Goal: Task Accomplishment & Management: Use online tool/utility

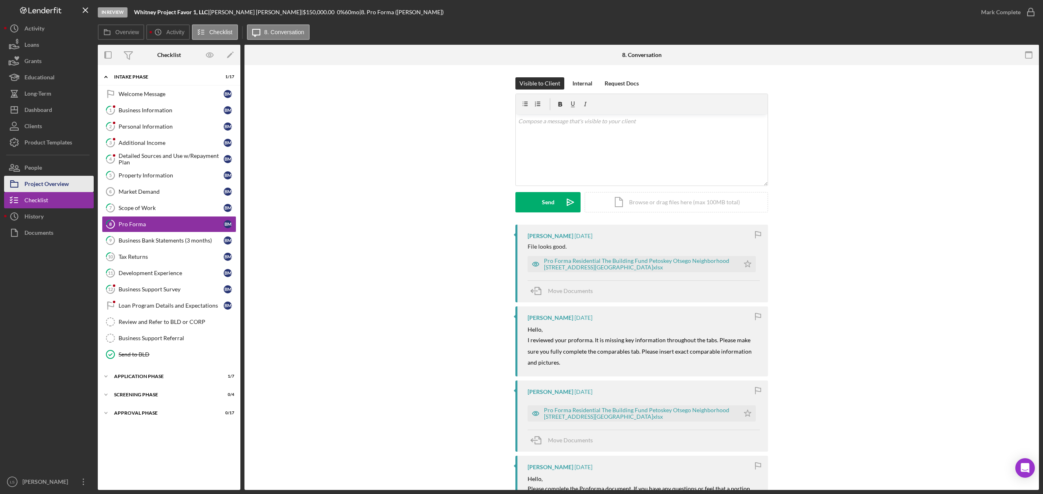
click at [40, 187] on div "Project Overview" at bounding box center [46, 185] width 44 height 18
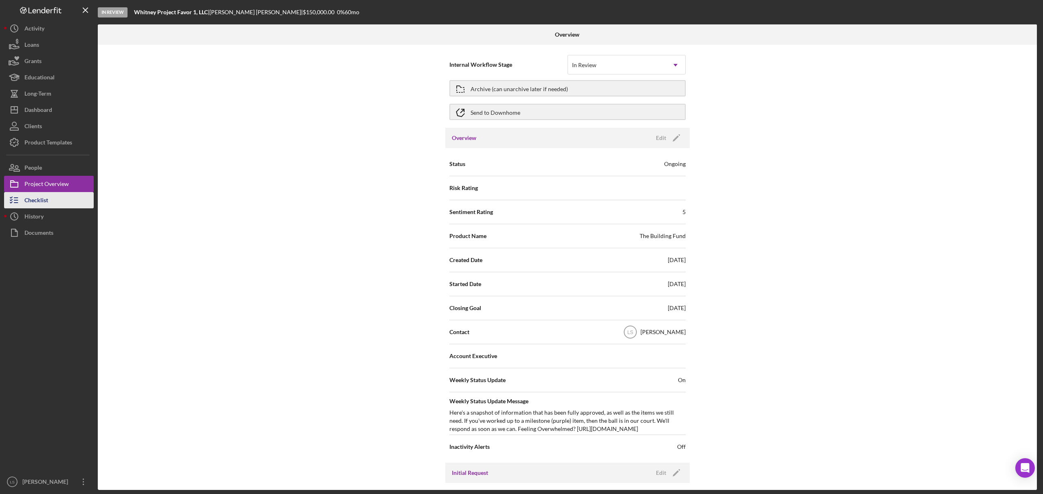
click at [25, 201] on div "Checklist" at bounding box center [36, 201] width 24 height 18
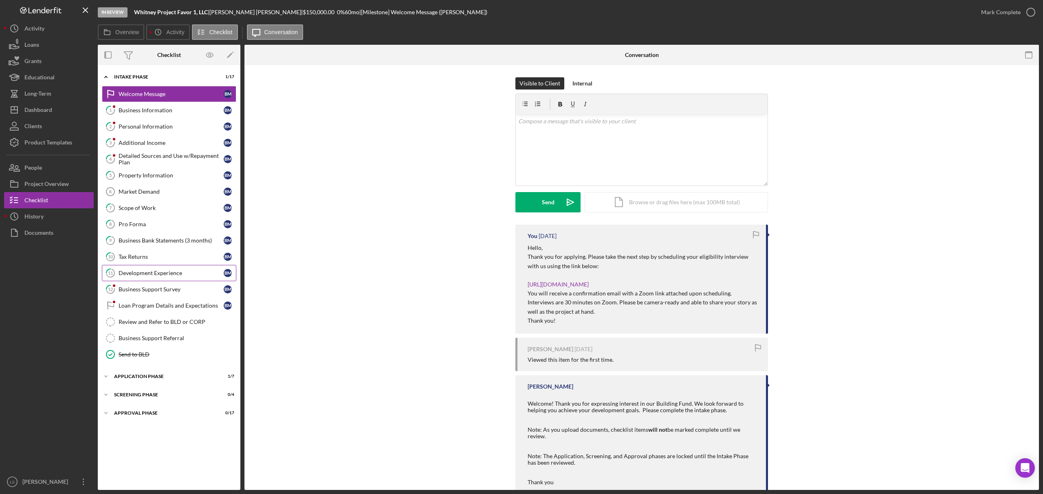
click at [152, 274] on div "Development Experience" at bounding box center [171, 273] width 105 height 7
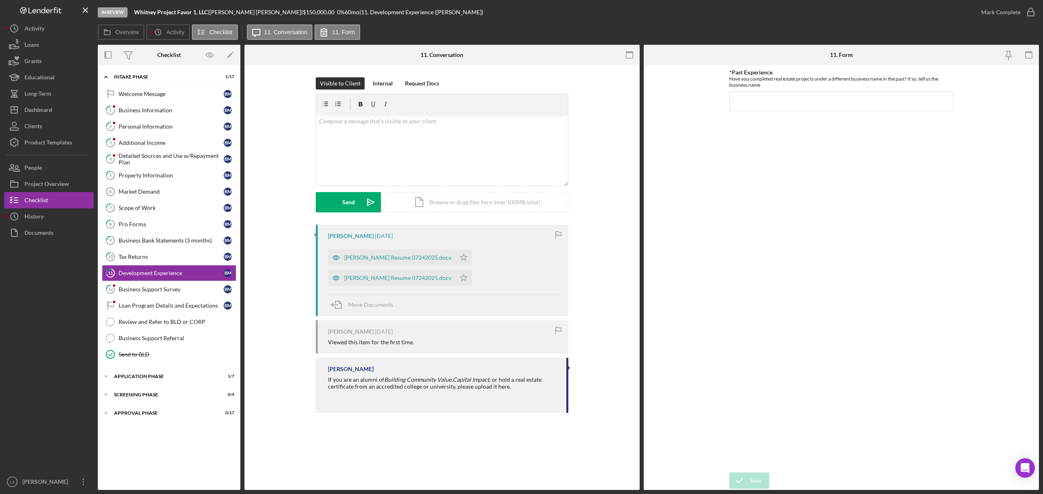
click at [411, 266] on div "Beverly REI Resume 07242025.docx Icon/Star" at bounding box center [402, 276] width 148 height 20
click at [411, 262] on div "Patrice REI Resume 07242025.docx" at bounding box center [391, 258] width 127 height 16
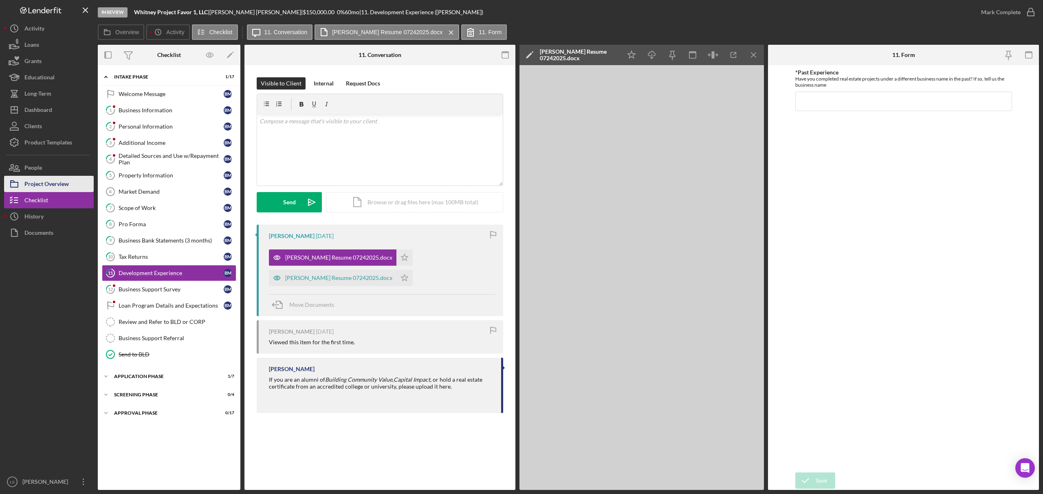
click at [43, 180] on div "Project Overview" at bounding box center [46, 185] width 44 height 18
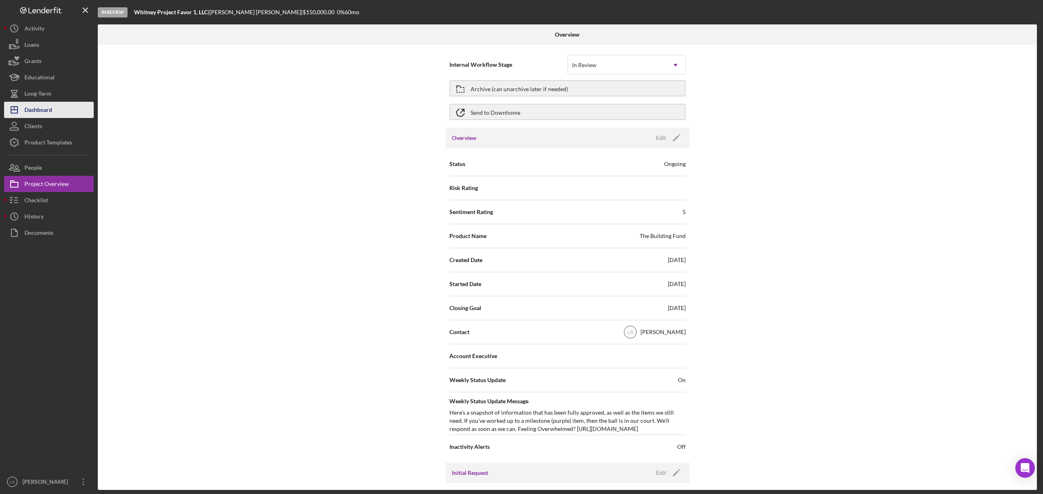
click at [42, 110] on div "Dashboard" at bounding box center [38, 111] width 28 height 18
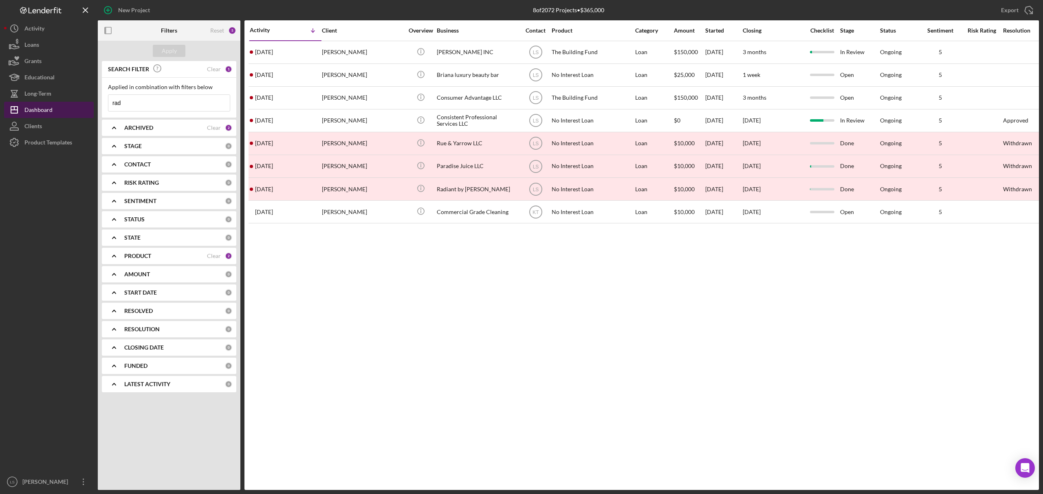
drag, startPoint x: 144, startPoint y: 107, endPoint x: 77, endPoint y: 103, distance: 67.3
click at [77, 103] on div "New Project 8 of 2072 Projects • $365,000 rad Export Icon/Export Filters Reset …" at bounding box center [521, 245] width 1035 height 490
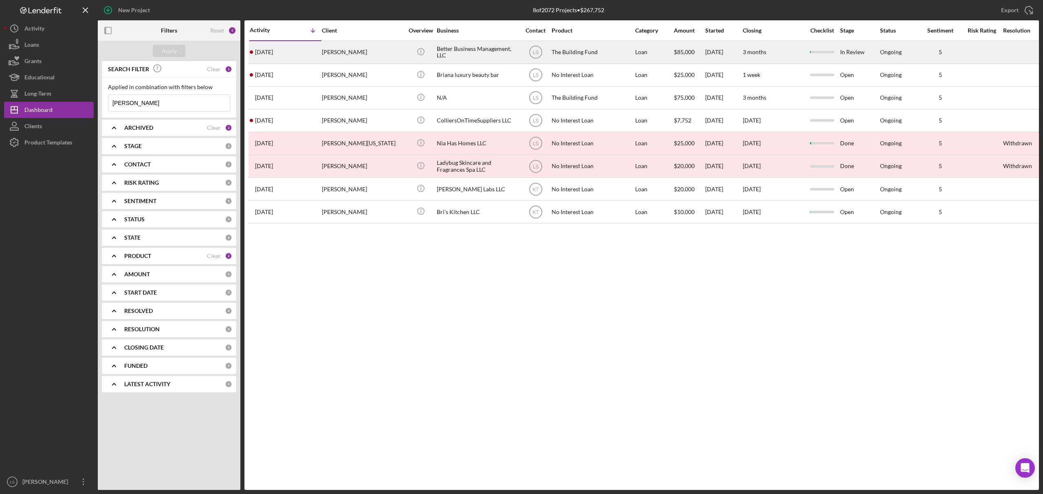
type input "brian"
click at [370, 53] on div "Brianna Jackson" at bounding box center [362, 53] width 81 height 22
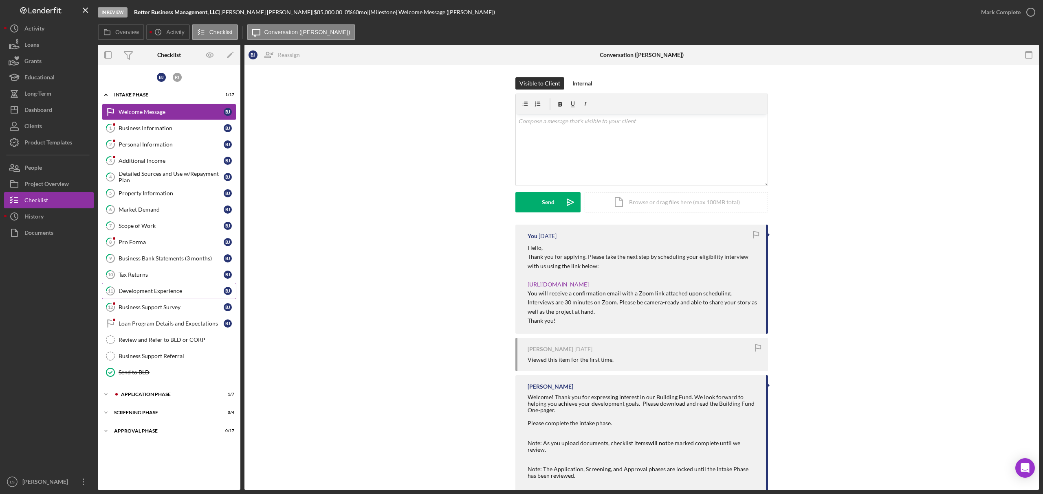
click at [167, 294] on div "Development Experience" at bounding box center [171, 291] width 105 height 7
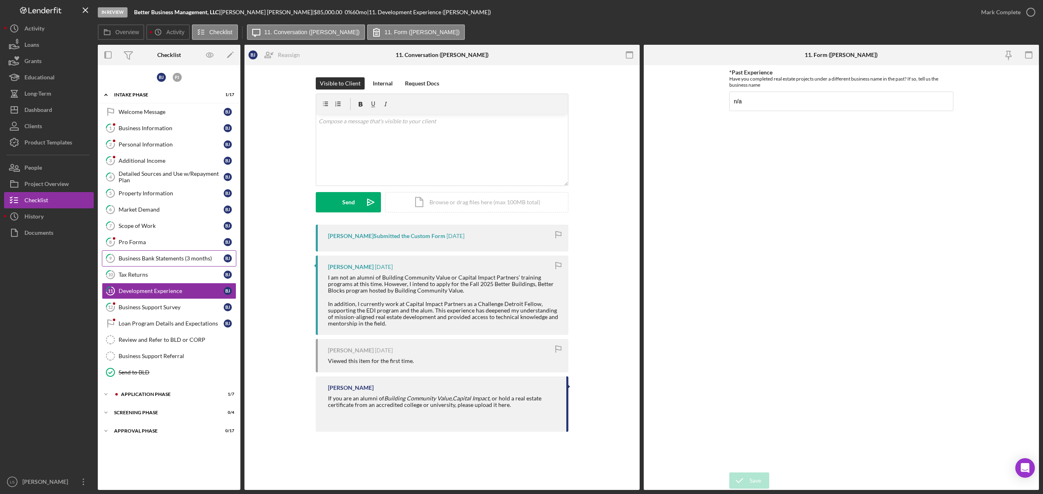
drag, startPoint x: 171, startPoint y: 275, endPoint x: 214, endPoint y: 266, distance: 43.5
click at [171, 275] on div "Tax Returns" at bounding box center [171, 275] width 105 height 7
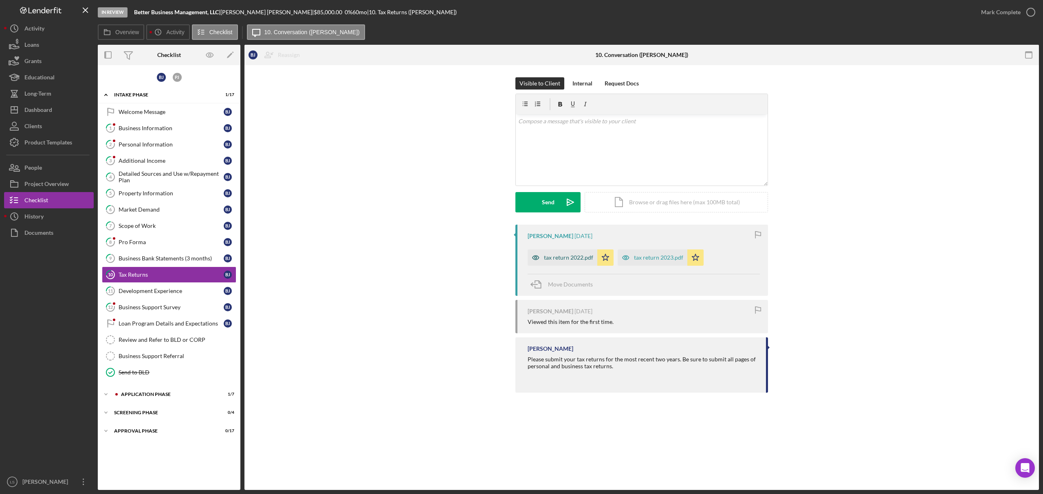
click at [565, 255] on div "tax return 2022.pdf" at bounding box center [568, 258] width 49 height 7
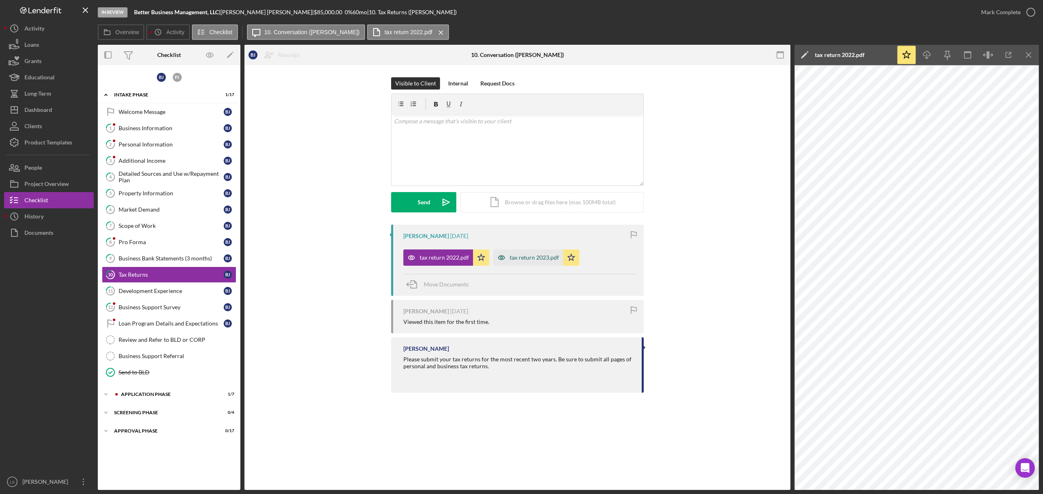
click at [517, 251] on div "tax return 2023.pdf" at bounding box center [528, 258] width 70 height 16
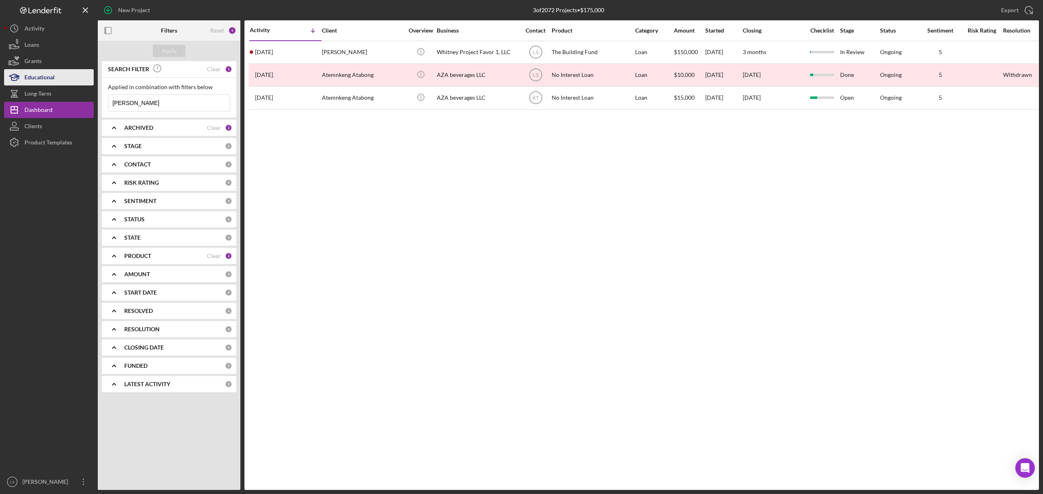
drag, startPoint x: 142, startPoint y: 103, endPoint x: 17, endPoint y: 70, distance: 128.8
click at [75, 81] on div "New Project 3 of 2072 Projects • $175,000 [PERSON_NAME] Export Icon/Export Filt…" at bounding box center [521, 245] width 1035 height 490
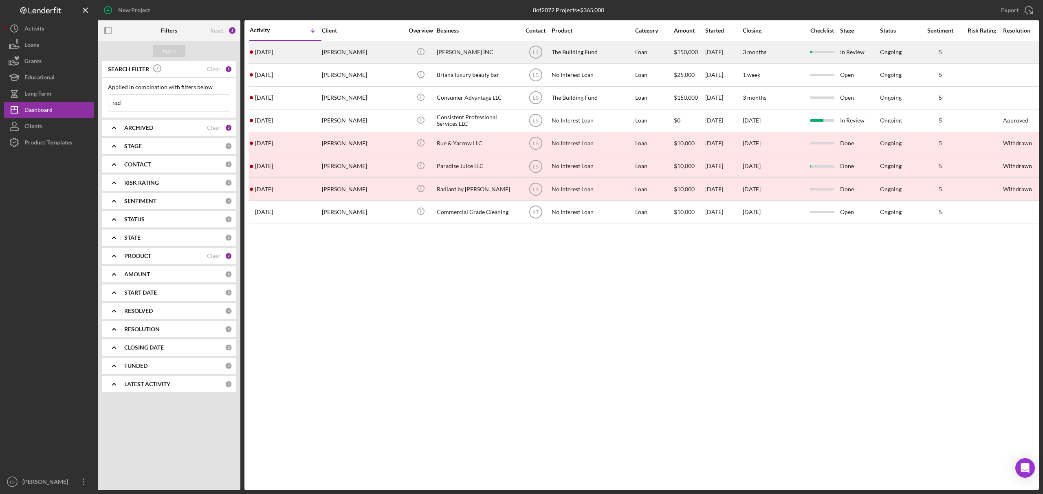
type input "rad"
click at [360, 57] on div "[PERSON_NAME]" at bounding box center [362, 53] width 81 height 22
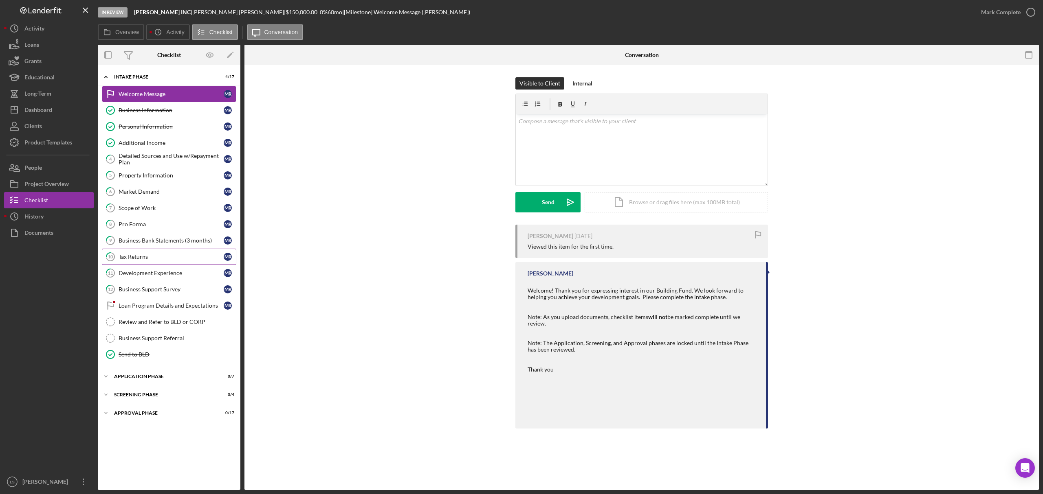
click at [158, 260] on div "Tax Returns" at bounding box center [171, 257] width 105 height 7
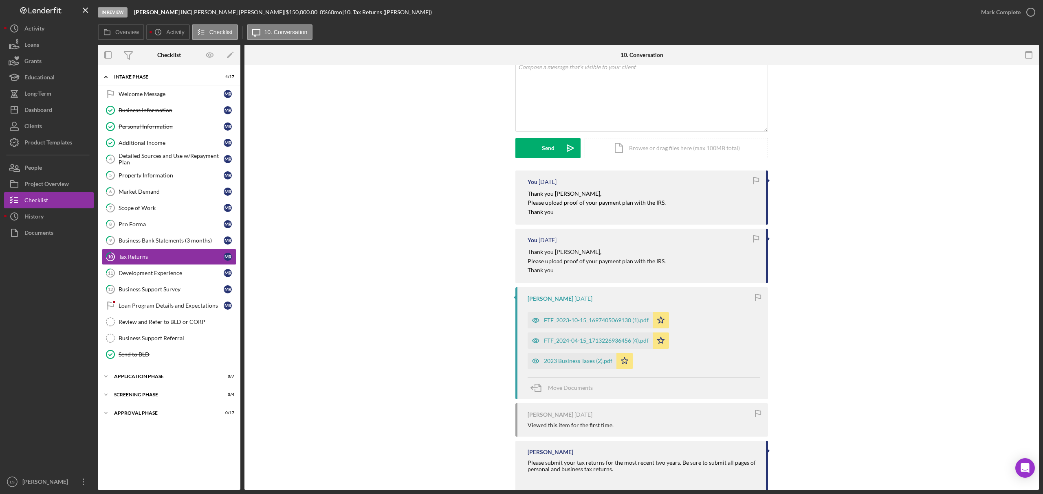
scroll to position [76, 0]
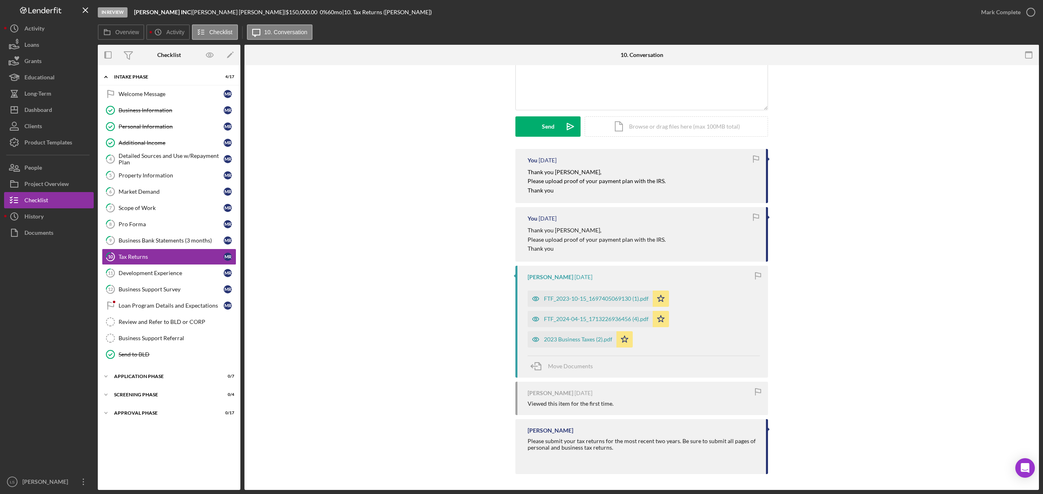
click at [45, 216] on button "Icon/History History" at bounding box center [49, 217] width 90 height 16
